Goal: Information Seeking & Learning: Check status

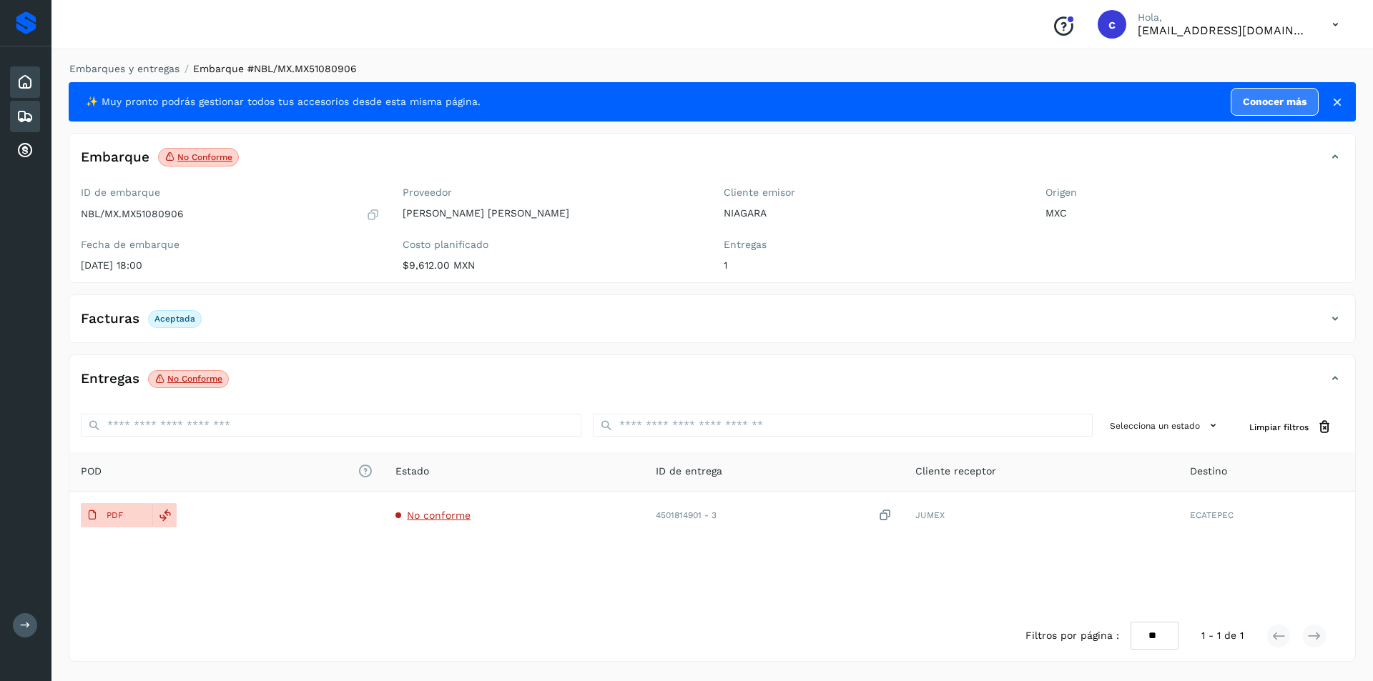
drag, startPoint x: 0, startPoint y: 0, endPoint x: 29, endPoint y: 77, distance: 81.9
click at [4, 87] on div "Inicio Embarques Cuentas por cobrar" at bounding box center [25, 116] width 51 height 140
click at [32, 74] on icon at bounding box center [24, 82] width 17 height 17
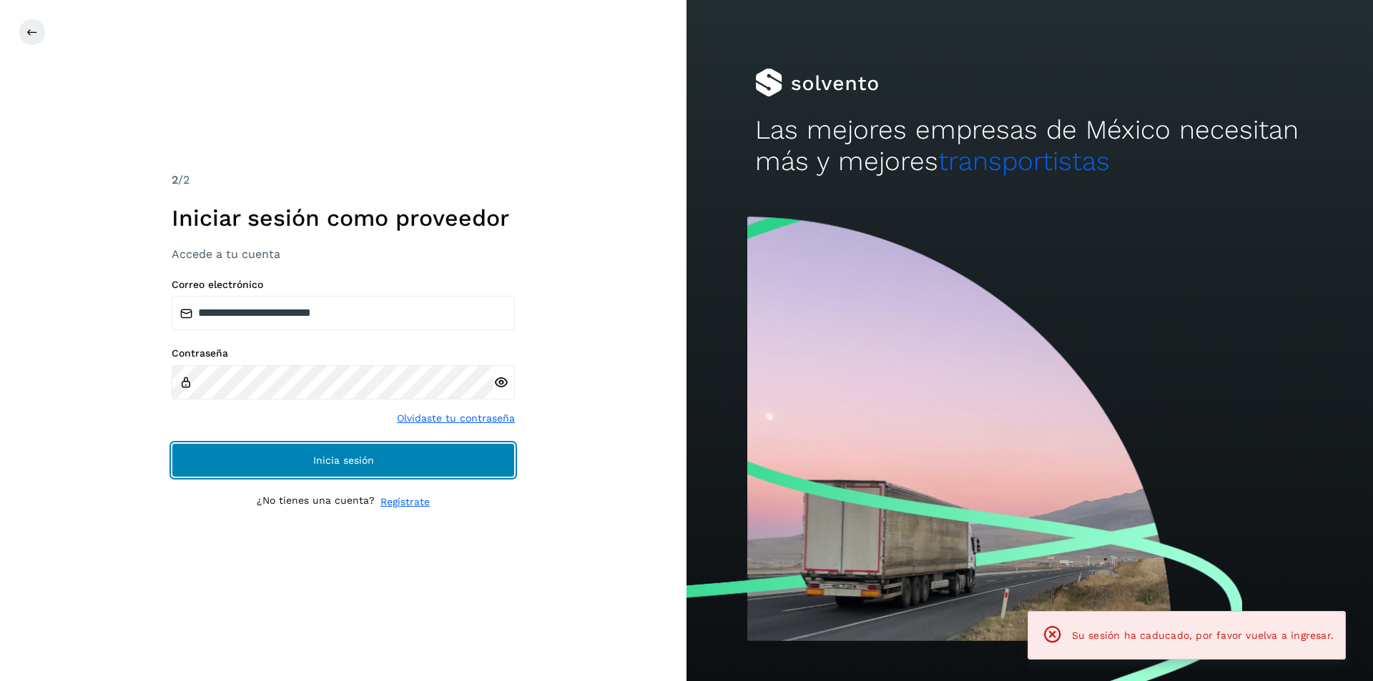
click at [313, 461] on span "Inicia sesión" at bounding box center [343, 460] width 61 height 10
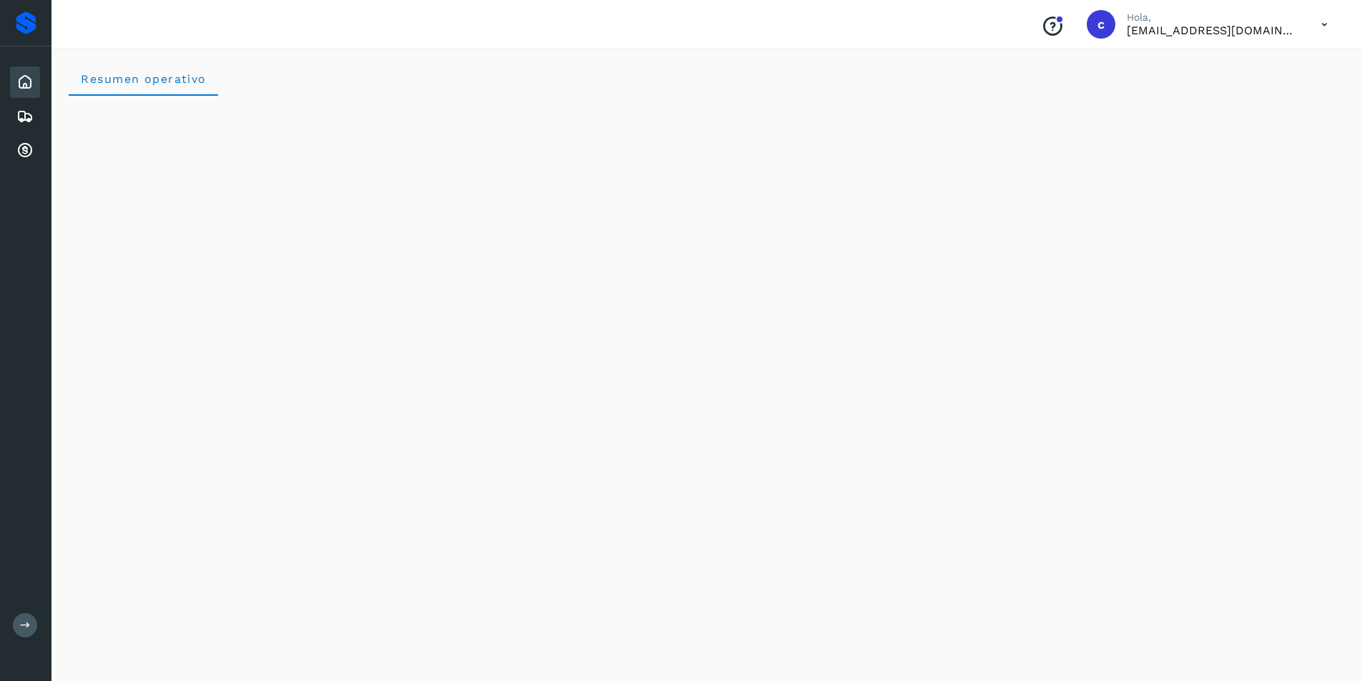
click at [34, 82] on div "Inicio" at bounding box center [25, 82] width 30 height 31
click at [19, 79] on icon at bounding box center [24, 82] width 17 height 17
click at [18, 112] on icon at bounding box center [24, 116] width 17 height 17
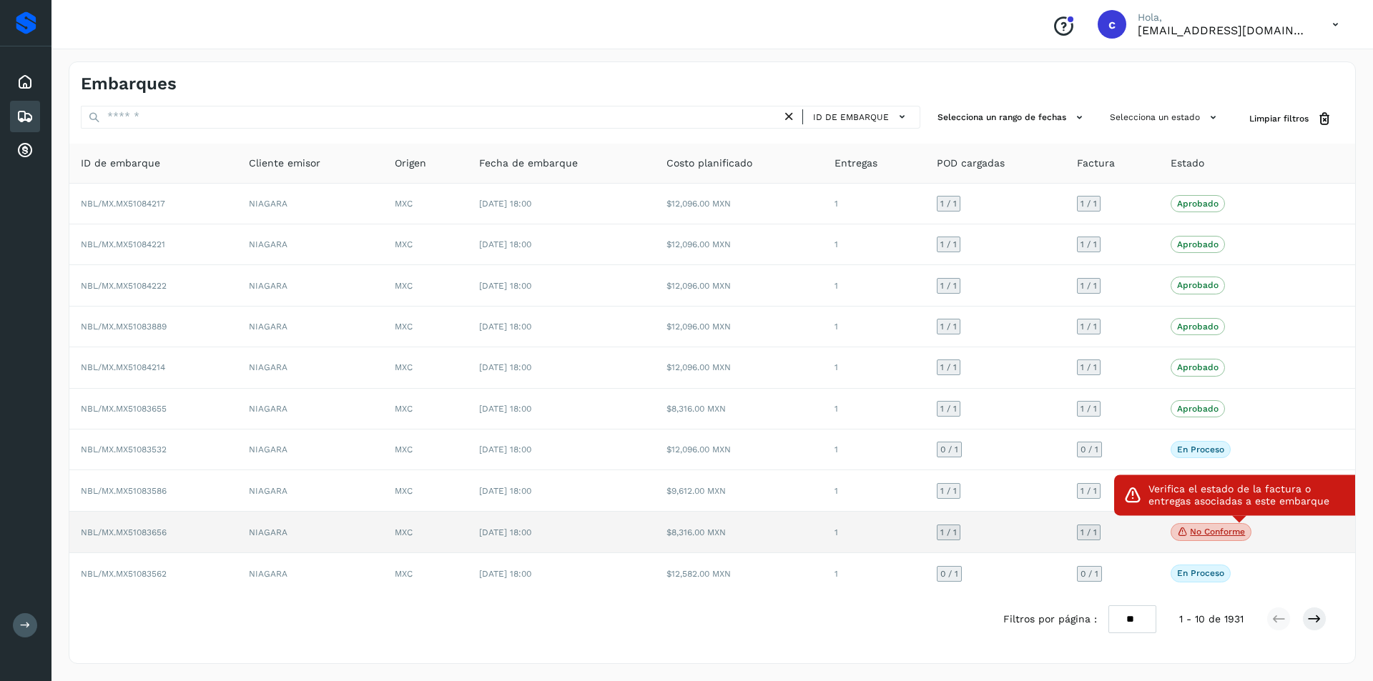
click at [1214, 534] on p "No conforme" at bounding box center [1217, 532] width 55 height 10
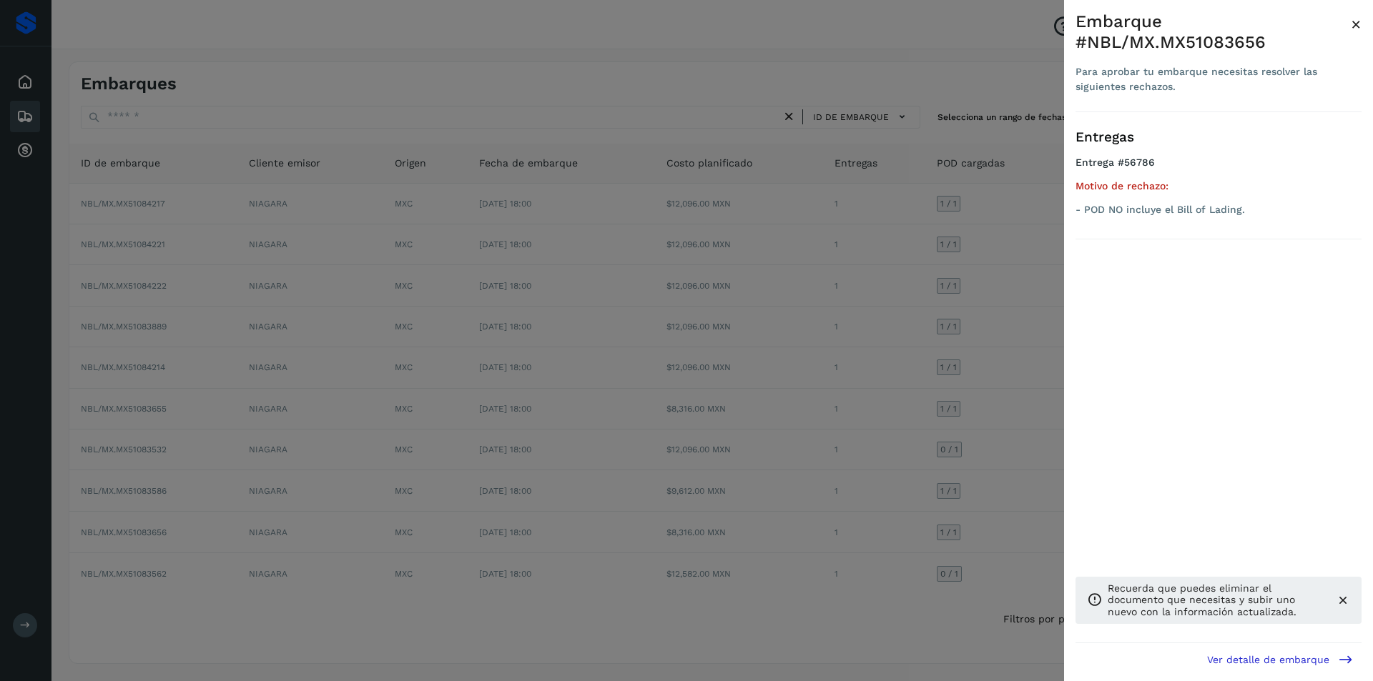
click at [992, 445] on div at bounding box center [686, 340] width 1373 height 681
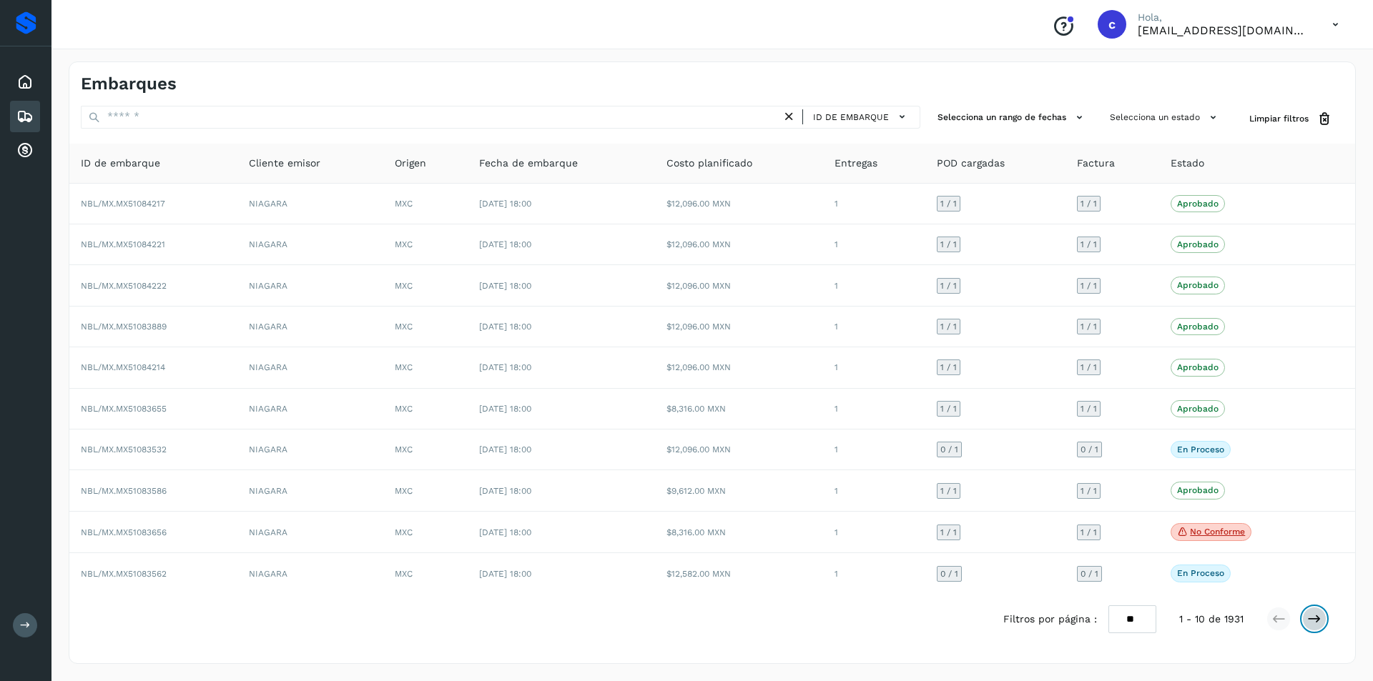
click at [1311, 624] on icon at bounding box center [1314, 619] width 14 height 14
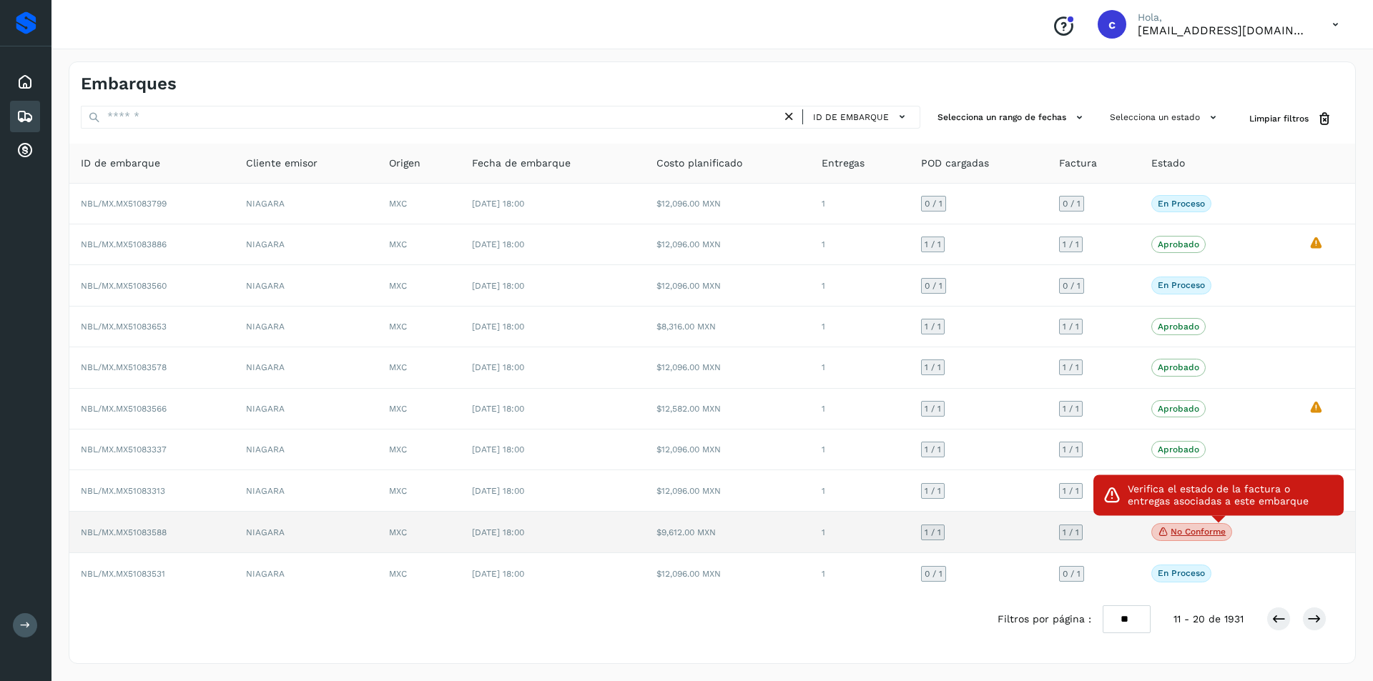
click at [1198, 533] on p "No conforme" at bounding box center [1198, 532] width 55 height 10
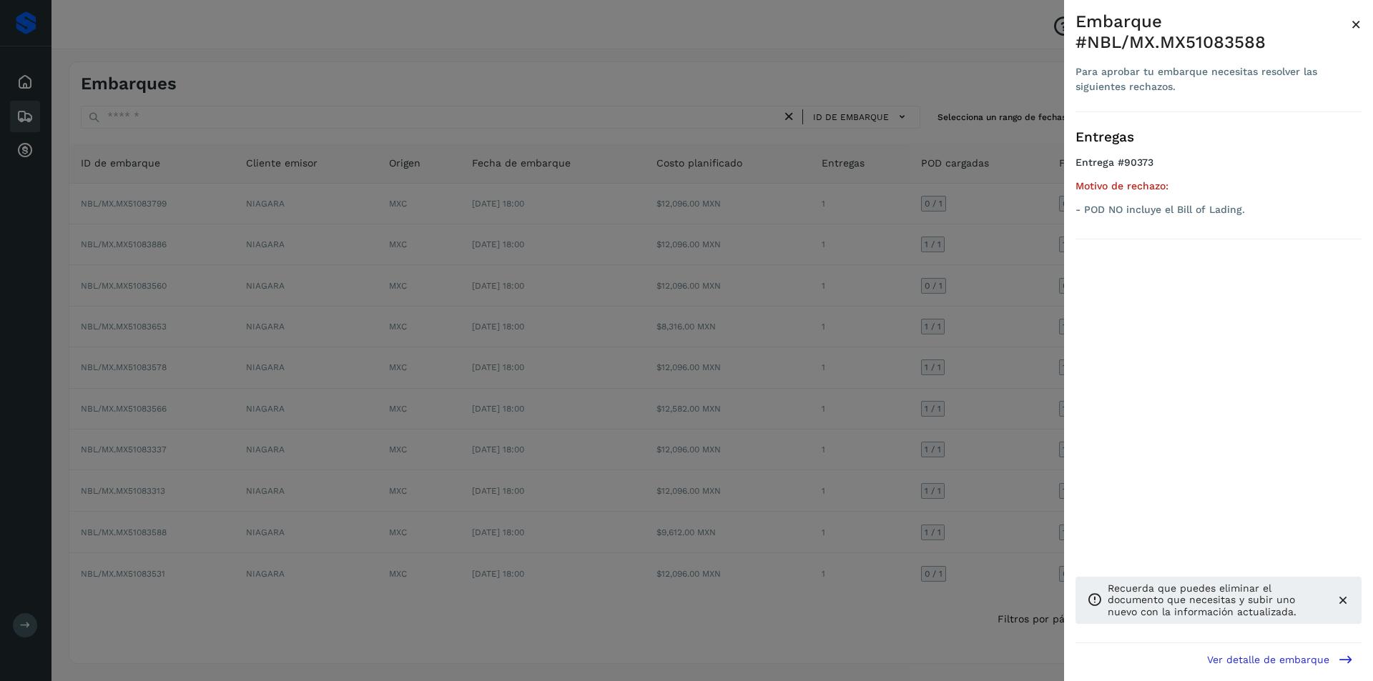
click at [951, 518] on div at bounding box center [686, 340] width 1373 height 681
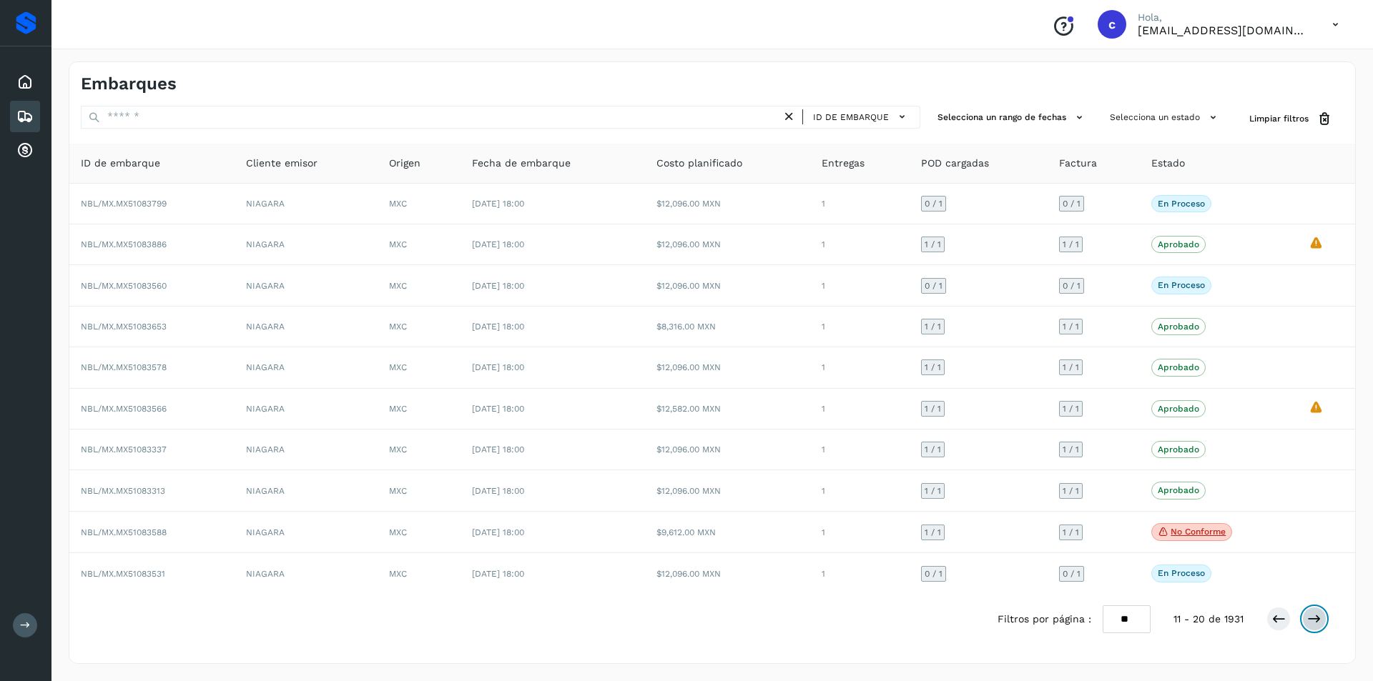
click at [1320, 618] on icon at bounding box center [1314, 619] width 14 height 14
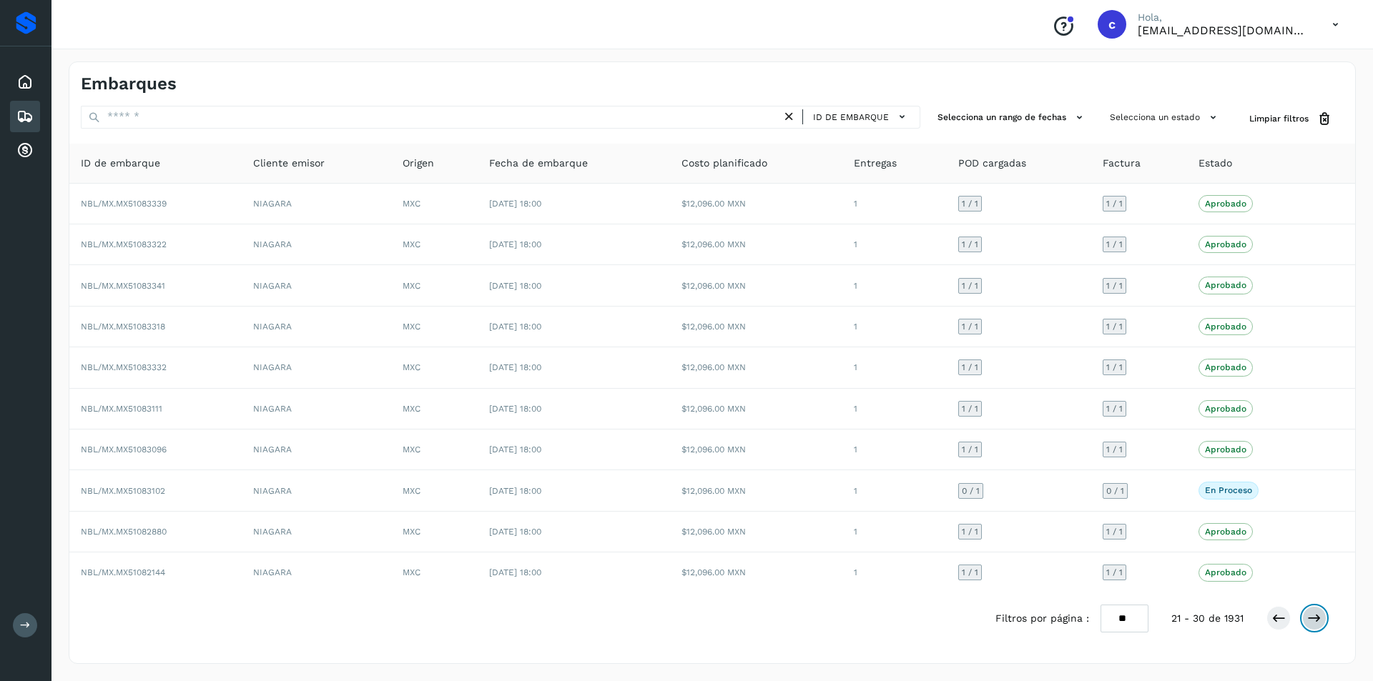
click at [1320, 618] on icon at bounding box center [1314, 618] width 14 height 14
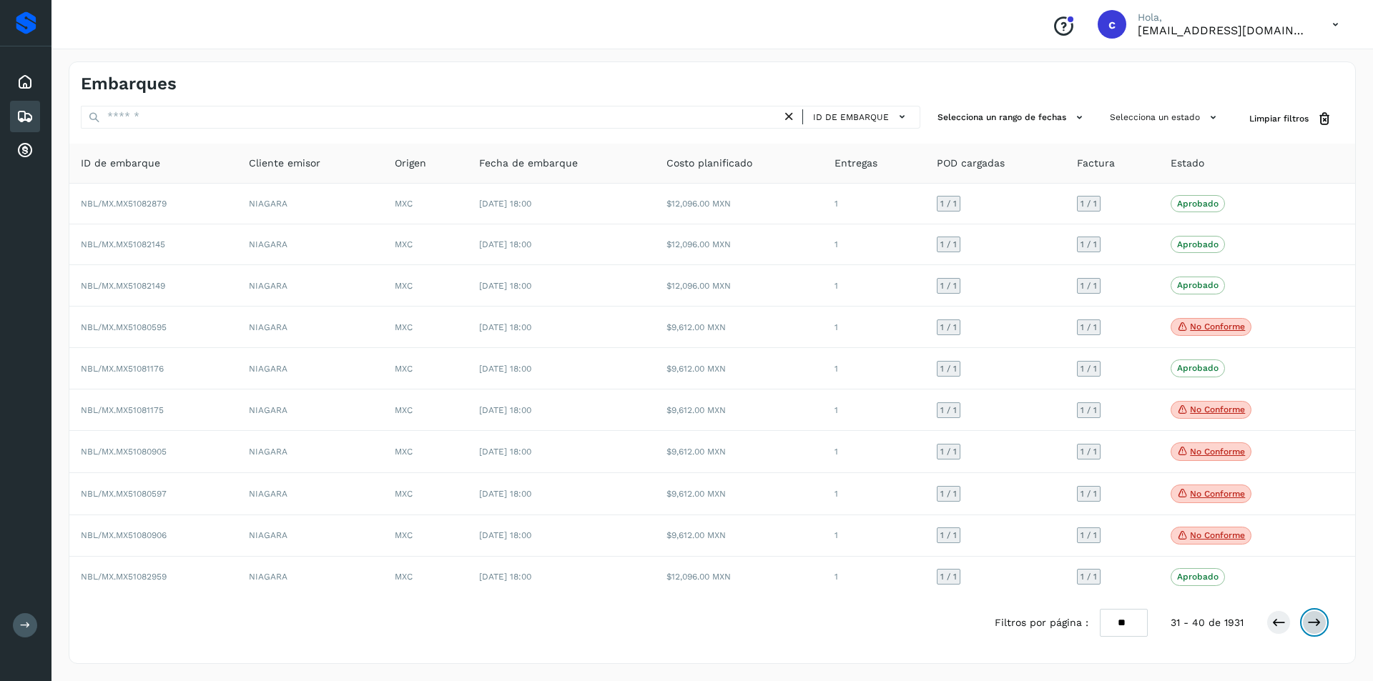
click at [1320, 618] on icon at bounding box center [1314, 623] width 14 height 14
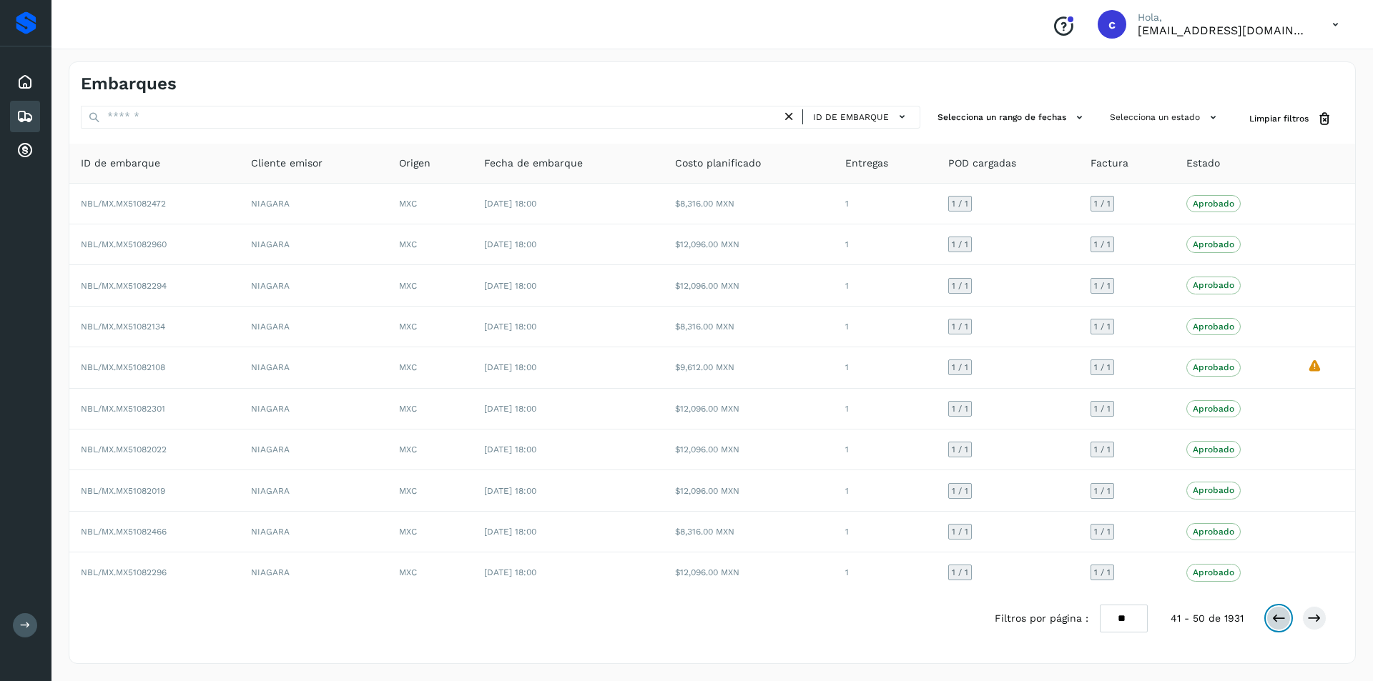
click at [1279, 624] on icon at bounding box center [1278, 618] width 14 height 14
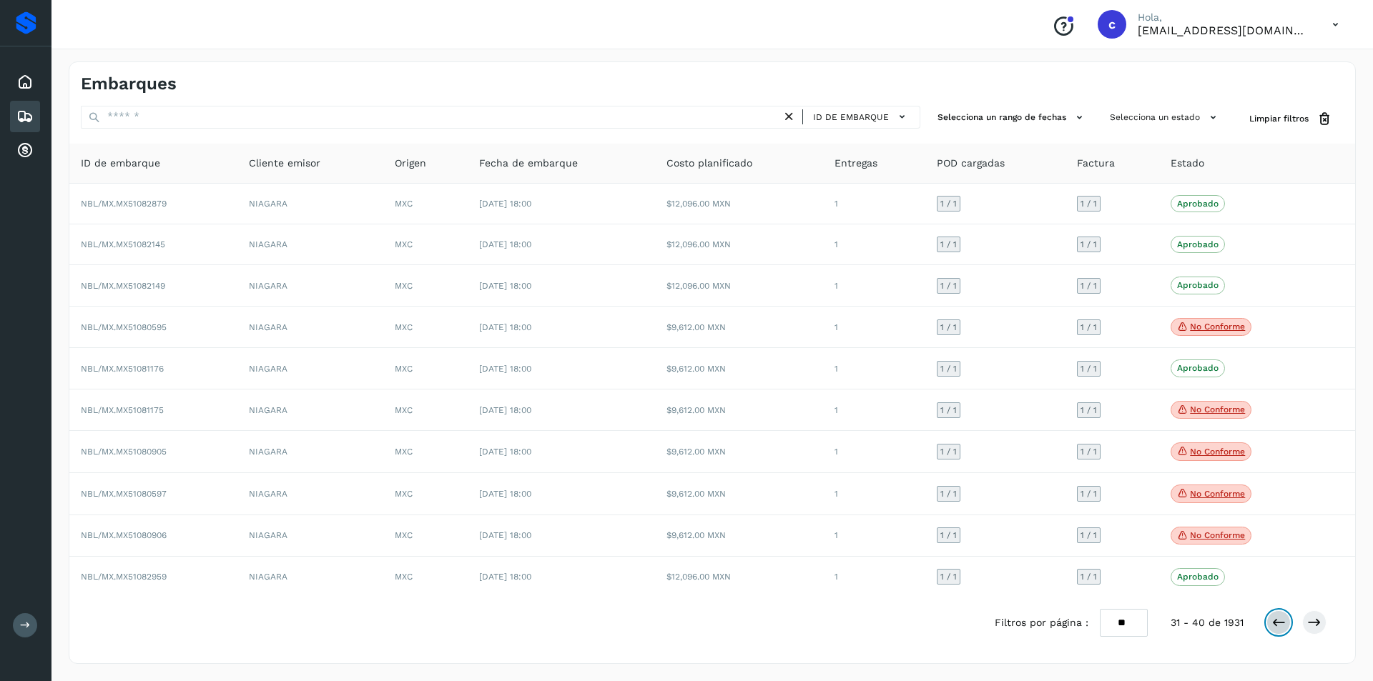
click at [1279, 624] on icon at bounding box center [1278, 623] width 14 height 14
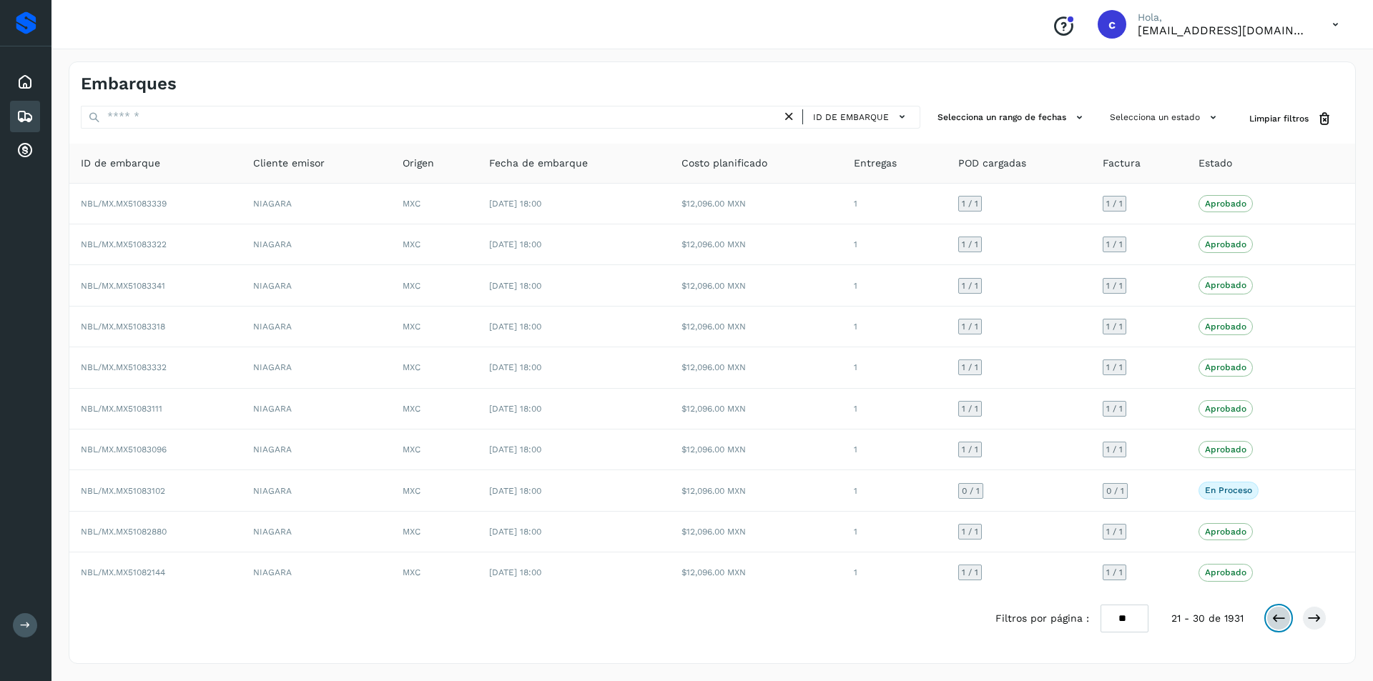
click at [1279, 624] on icon at bounding box center [1278, 618] width 14 height 14
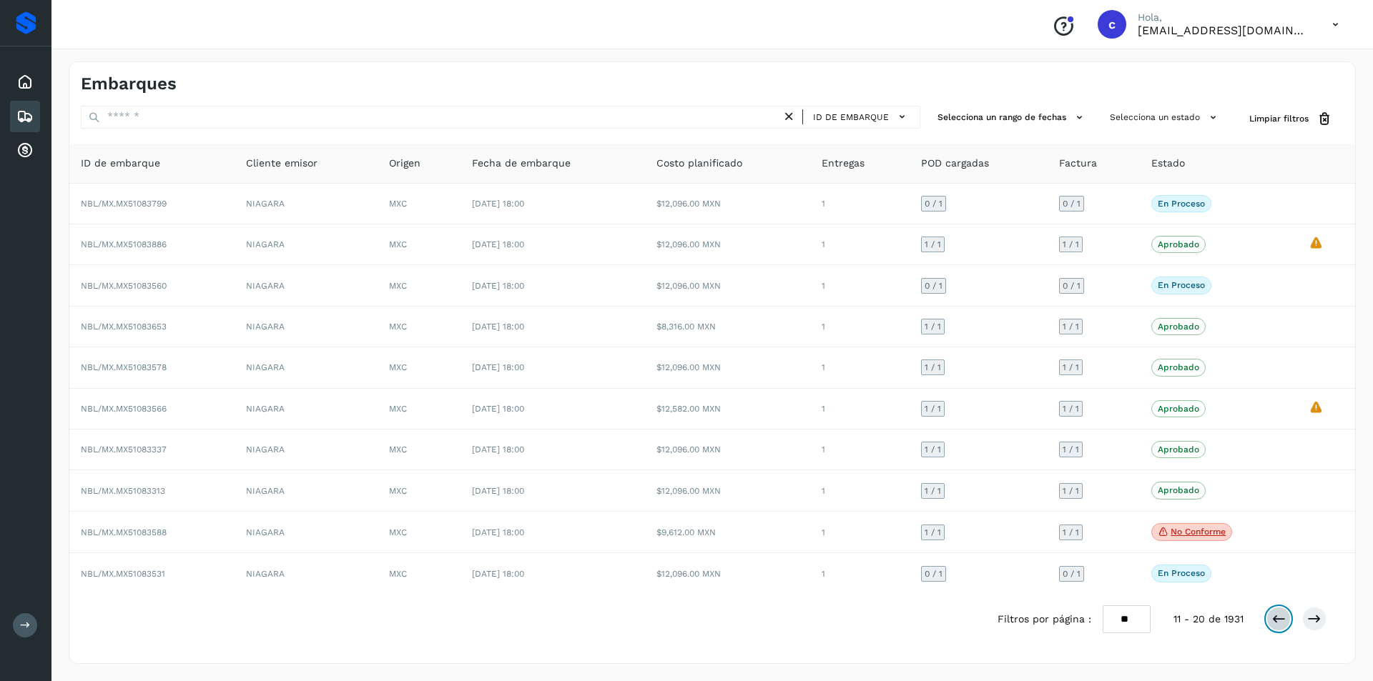
click at [1279, 624] on icon at bounding box center [1278, 619] width 14 height 14
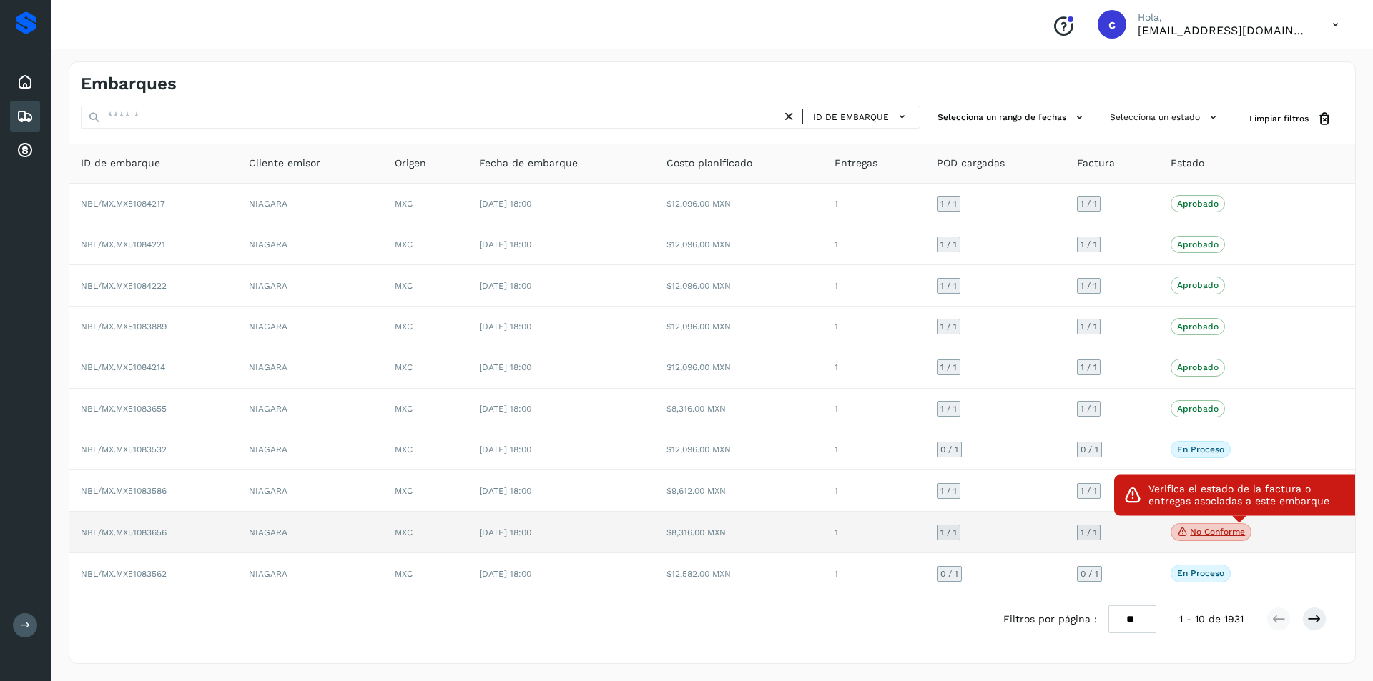
click at [1213, 526] on span "No conforme" at bounding box center [1211, 532] width 81 height 19
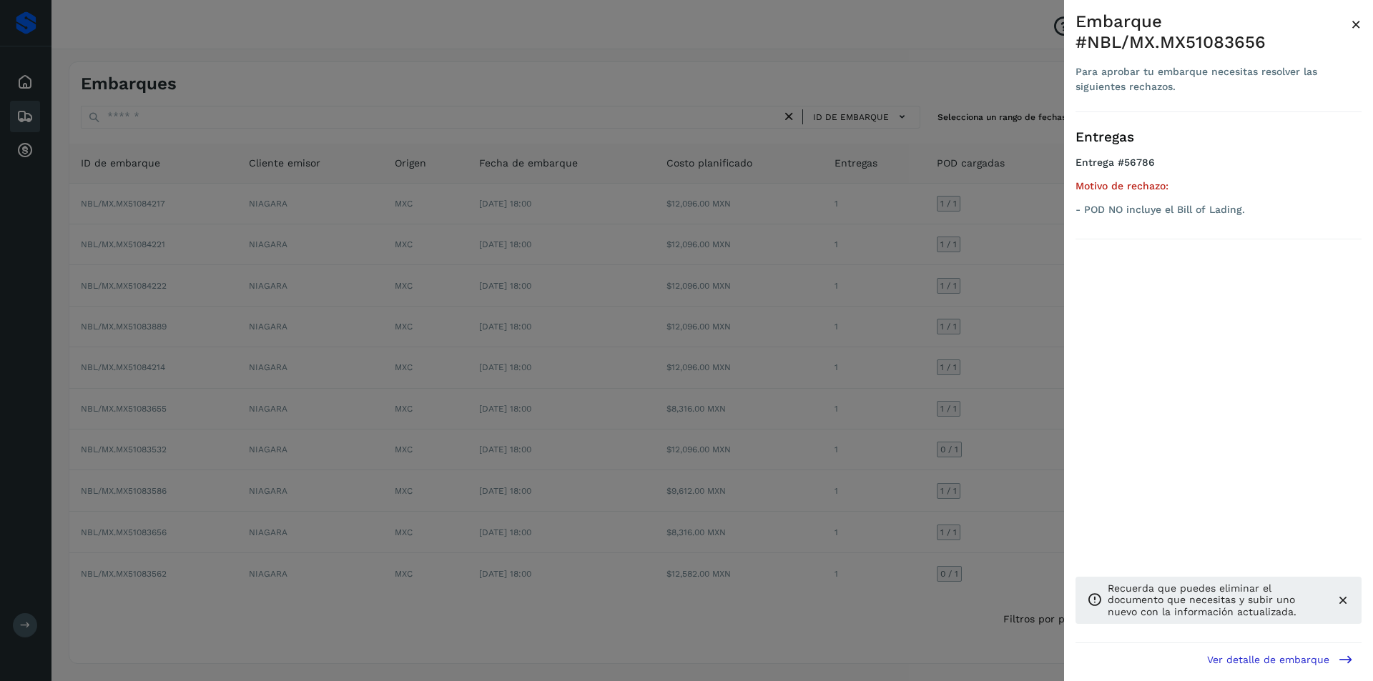
click at [1040, 494] on div at bounding box center [686, 340] width 1373 height 681
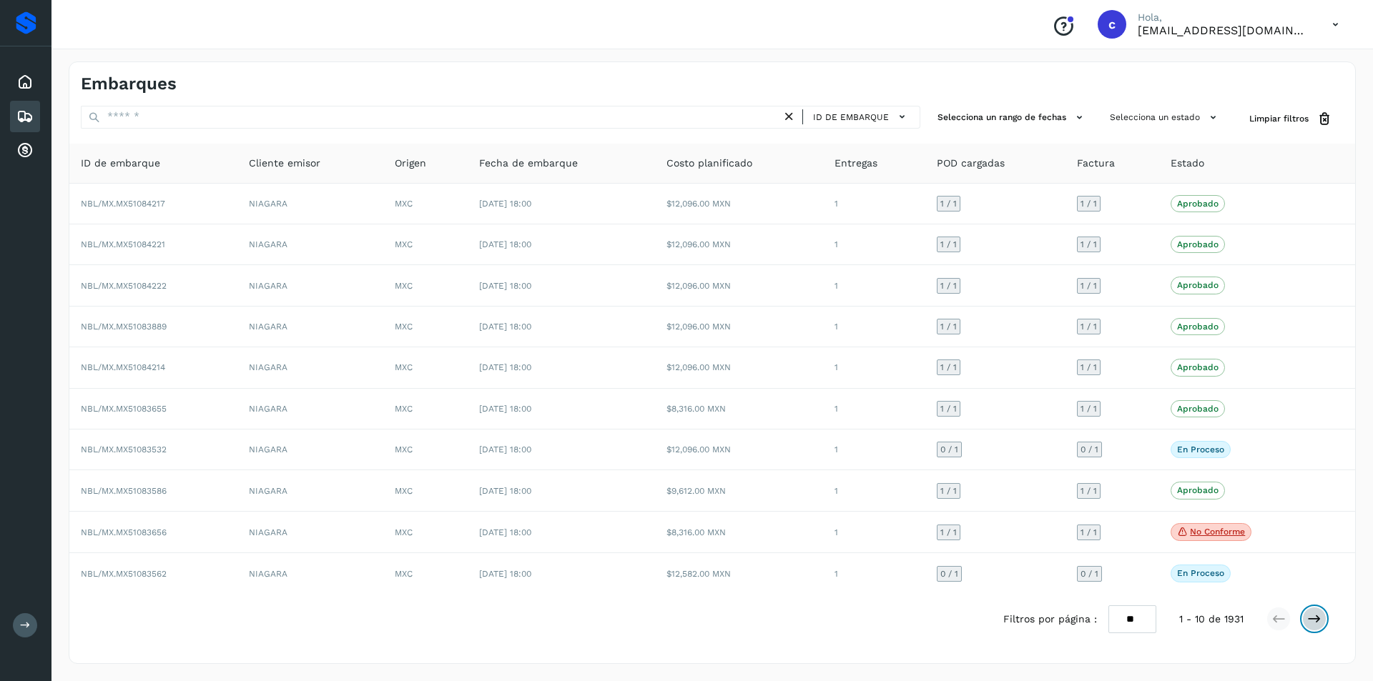
click at [1310, 620] on icon at bounding box center [1314, 619] width 14 height 14
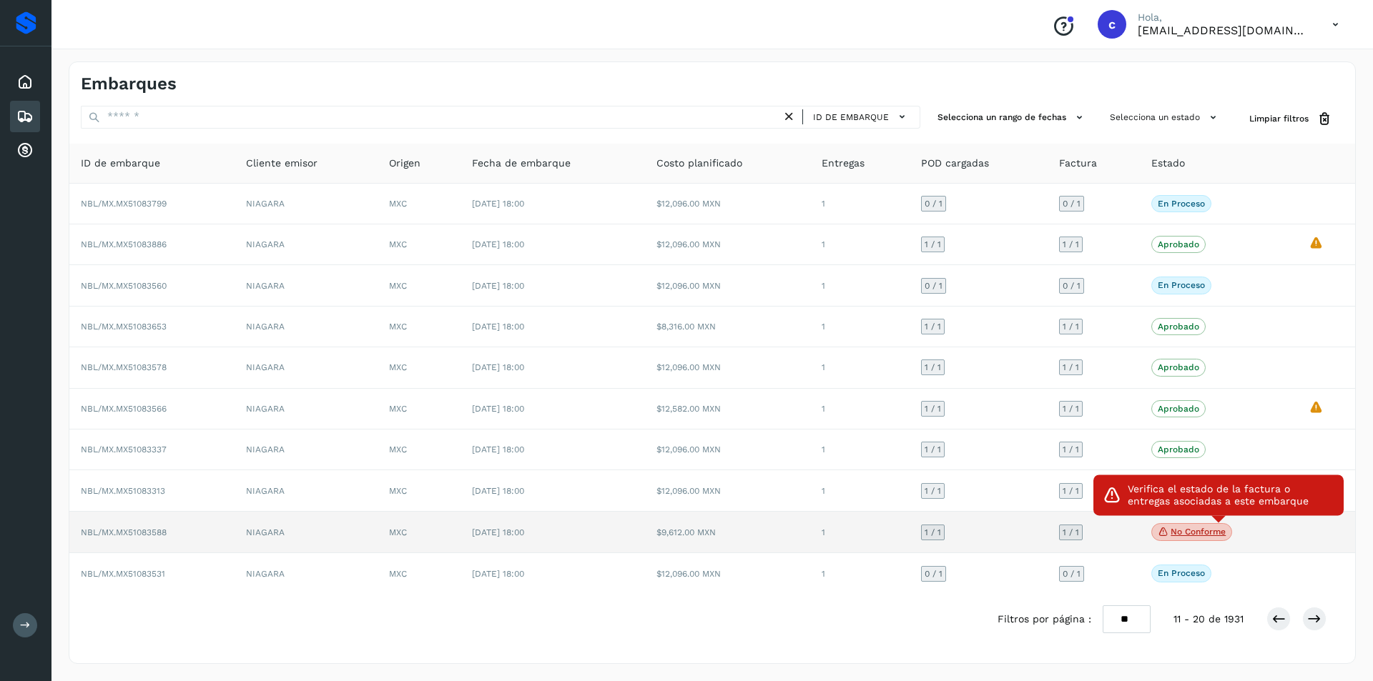
click at [1216, 536] on p "No conforme" at bounding box center [1198, 532] width 55 height 10
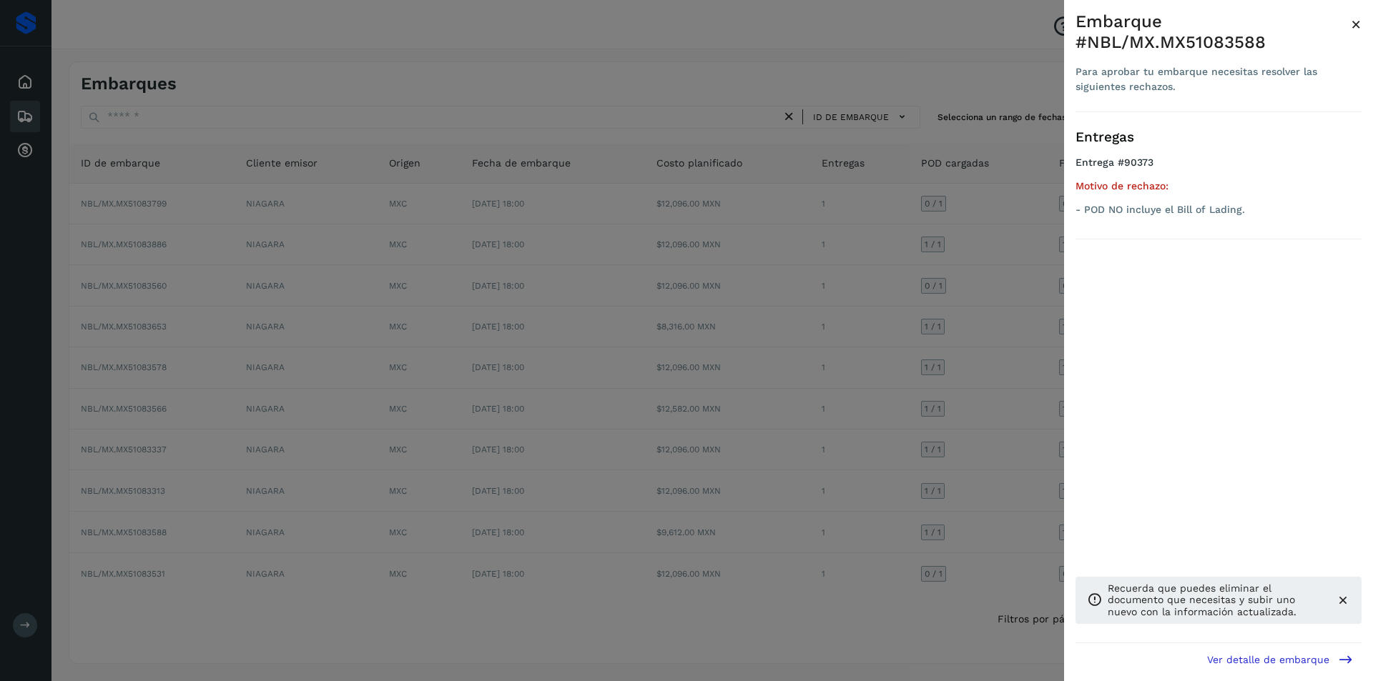
click at [917, 504] on div at bounding box center [686, 340] width 1373 height 681
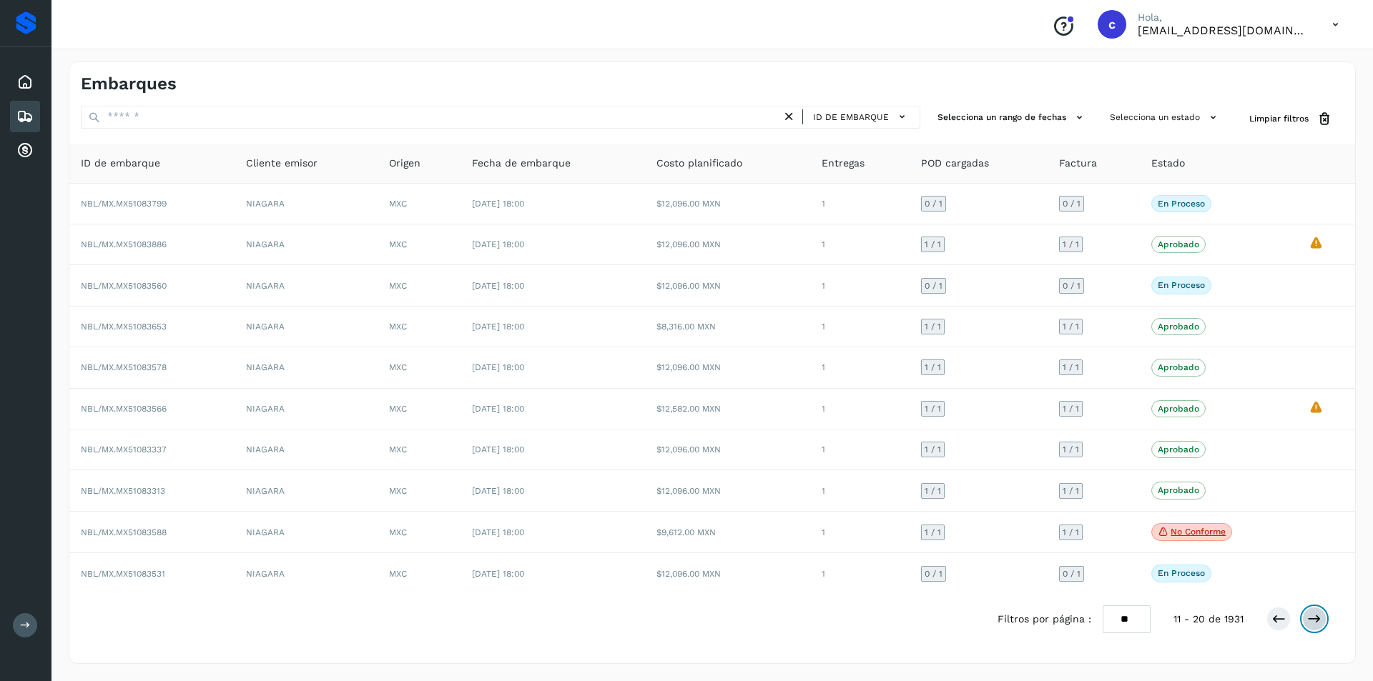
click at [1314, 625] on icon at bounding box center [1314, 619] width 14 height 14
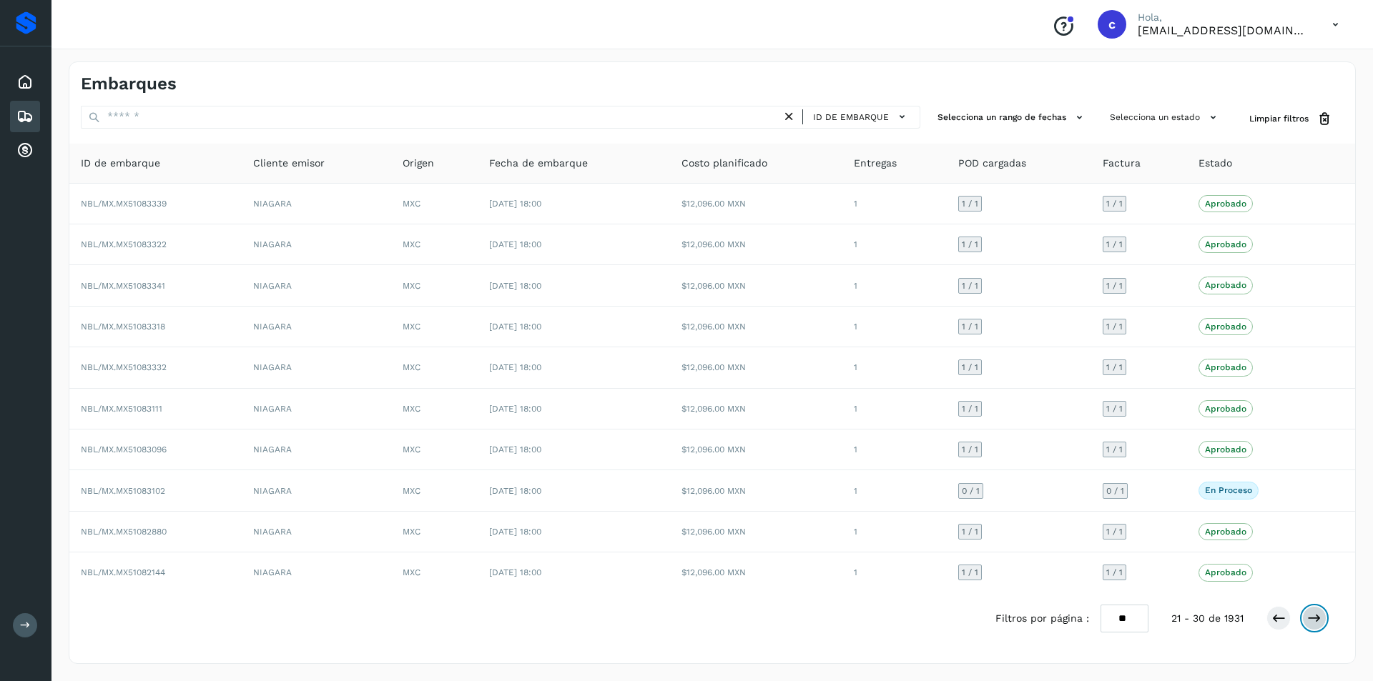
click at [1314, 624] on icon at bounding box center [1314, 618] width 14 height 14
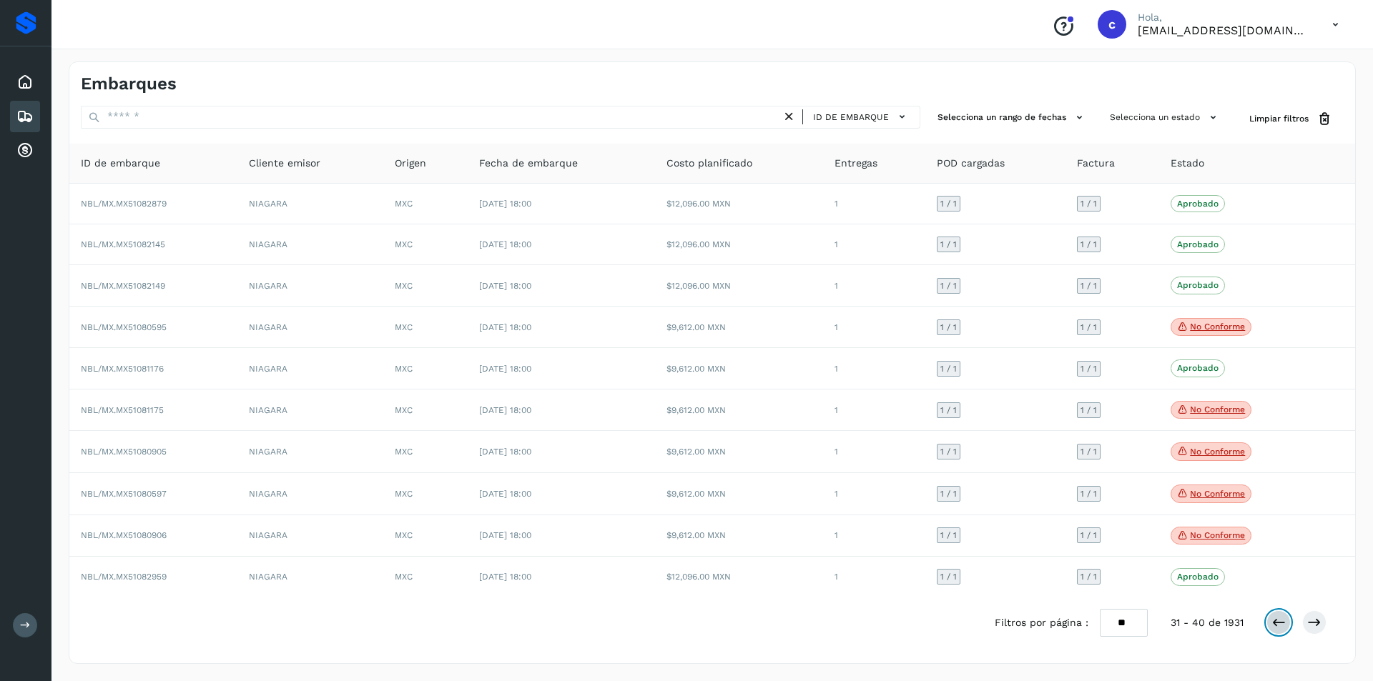
click at [1269, 624] on button at bounding box center [1278, 623] width 24 height 24
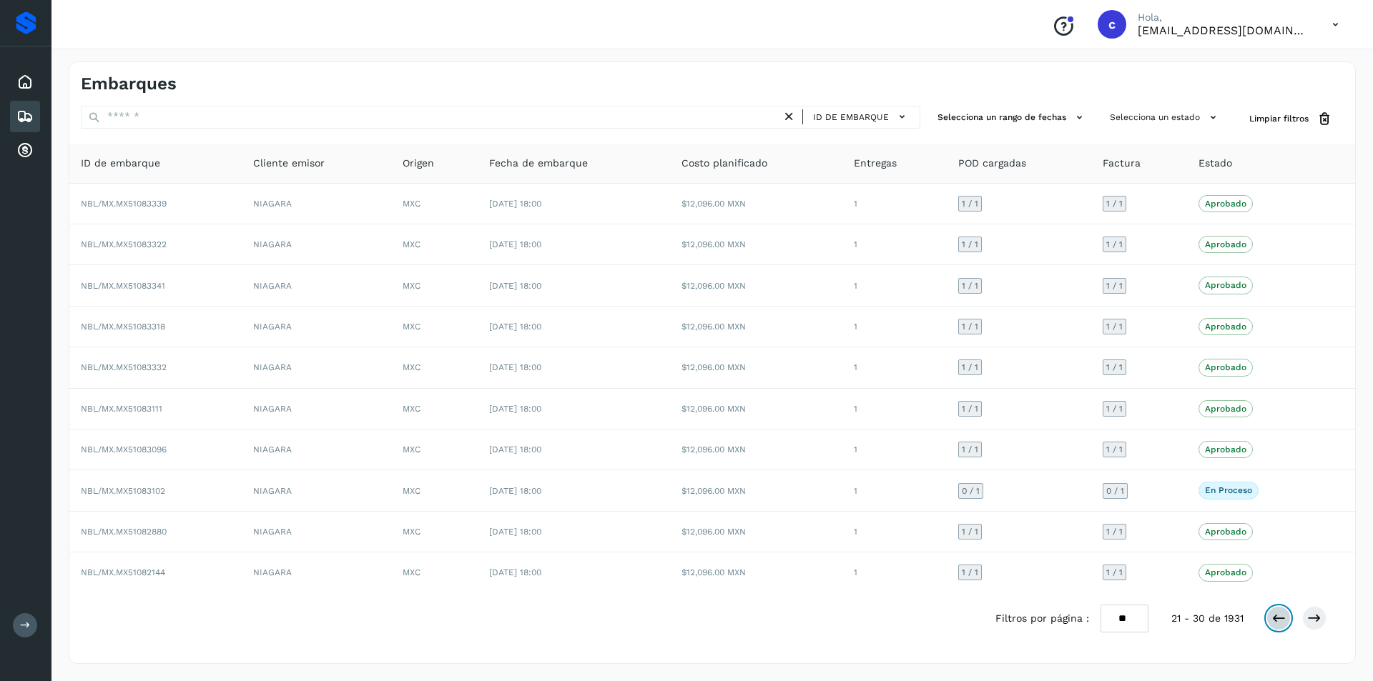
click at [1269, 624] on button at bounding box center [1278, 618] width 24 height 24
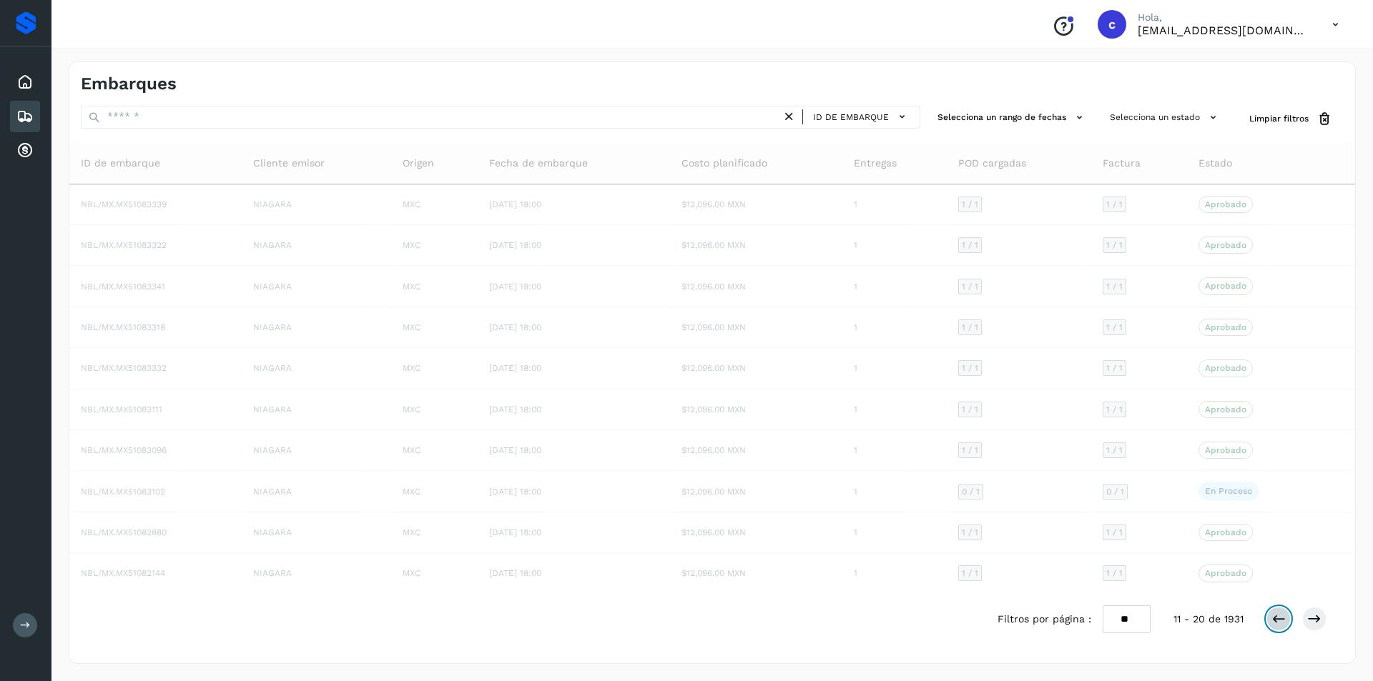
click at [1269, 624] on button at bounding box center [1278, 619] width 24 height 24
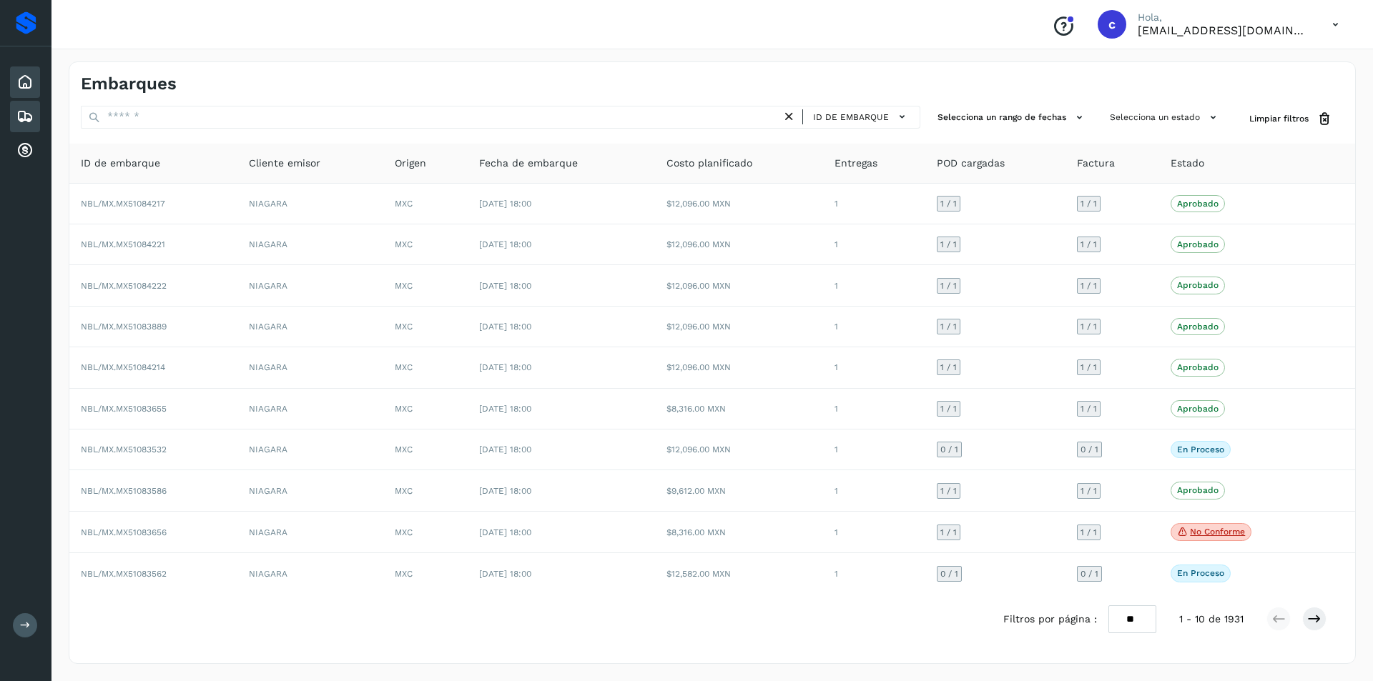
click at [14, 77] on div "Inicio" at bounding box center [25, 82] width 30 height 31
